Goal: Task Accomplishment & Management: Use online tool/utility

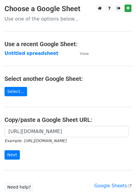
scroll to position [0, 131]
type input "[URL][DOMAIN_NAME]"
click at [8, 152] on input "Next" at bounding box center [12, 154] width 15 height 9
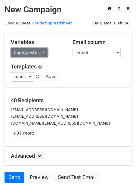
click at [30, 53] on link "Copy/paste..." at bounding box center [29, 52] width 37 height 9
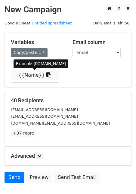
click at [30, 74] on link "{{Name}}" at bounding box center [35, 75] width 48 height 10
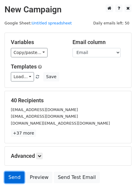
click at [13, 179] on link "Send" at bounding box center [15, 176] width 20 height 11
